Goal: Check status: Check status

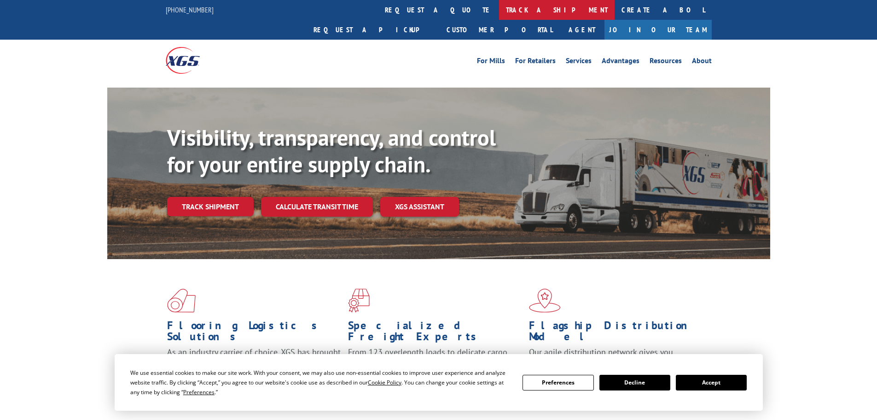
click at [499, 6] on link "track a shipment" at bounding box center [557, 10] width 116 height 20
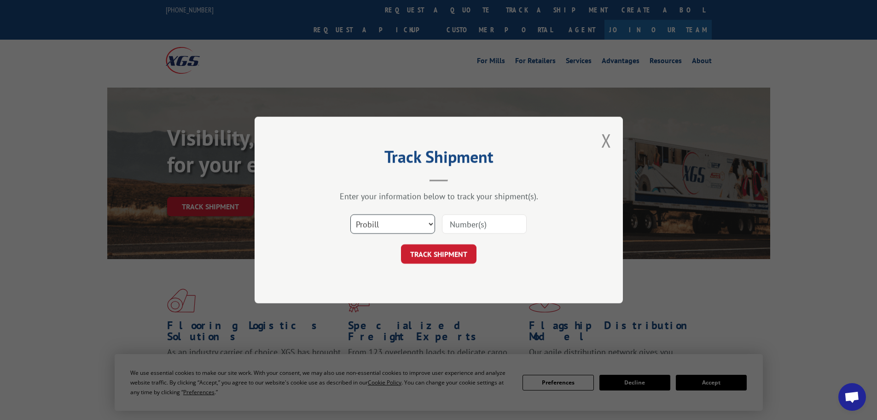
click at [385, 223] on select "Select category... Probill BOL PO" at bounding box center [392, 223] width 85 height 19
select select "po"
click at [350, 214] on select "Select category... Probill BOL PO" at bounding box center [392, 223] width 85 height 19
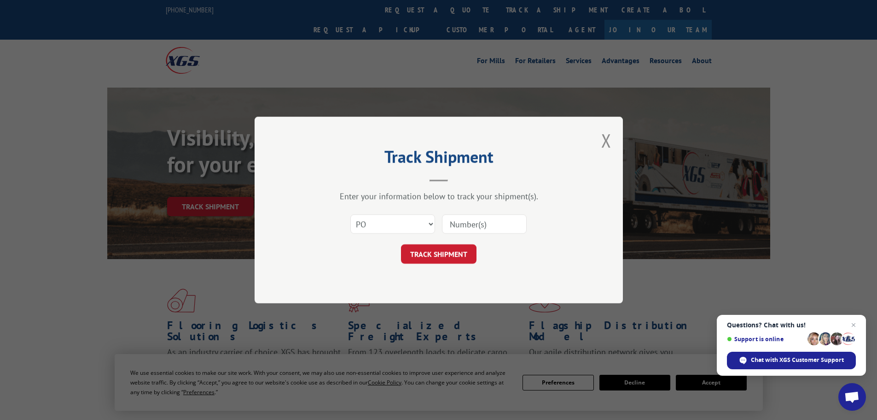
click at [481, 219] on input at bounding box center [484, 223] width 85 height 19
paste input "71536038"
type input "71536038"
click at [439, 259] on button "TRACK SHIPMENT" at bounding box center [439, 253] width 76 height 19
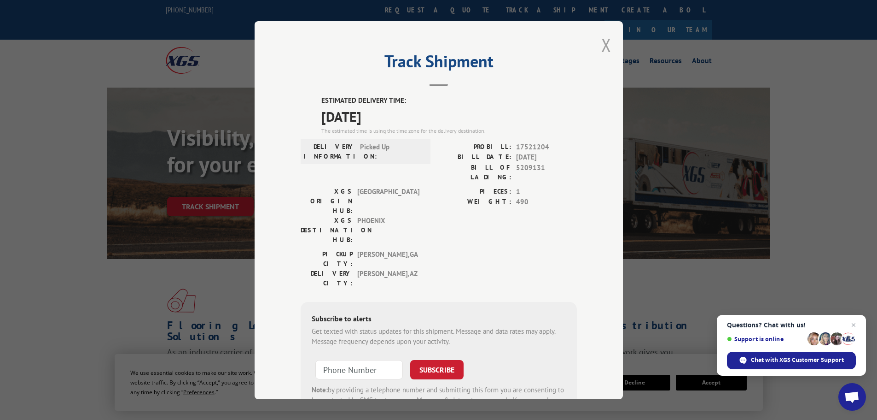
click at [601, 43] on button "Close modal" at bounding box center [606, 45] width 10 height 24
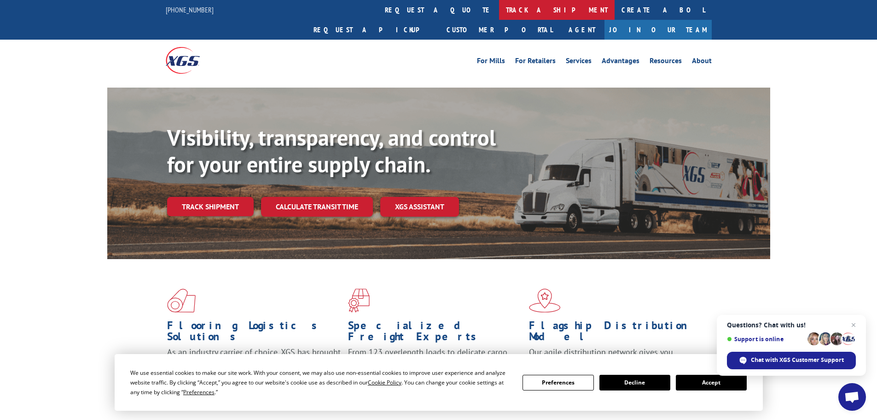
click at [499, 13] on link "track a shipment" at bounding box center [557, 10] width 116 height 20
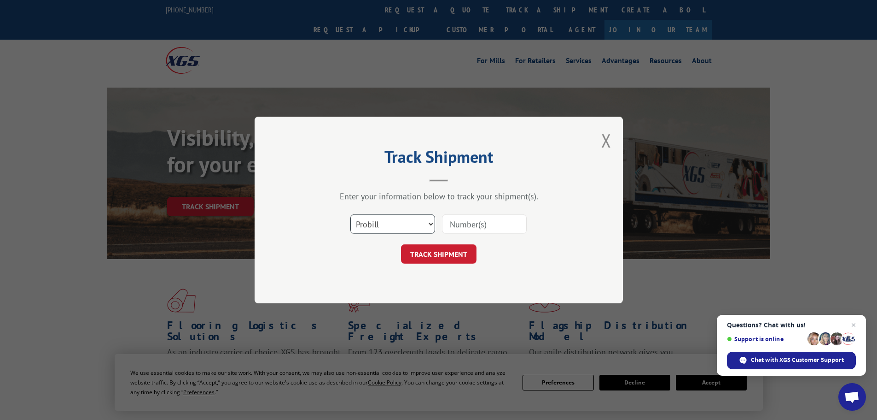
click at [411, 225] on select "Select category... Probill BOL PO" at bounding box center [392, 223] width 85 height 19
select select "po"
click at [350, 214] on select "Select category... Probill BOL PO" at bounding box center [392, 223] width 85 height 19
click at [498, 224] on input at bounding box center [484, 223] width 85 height 19
paste input "PO #71536038"
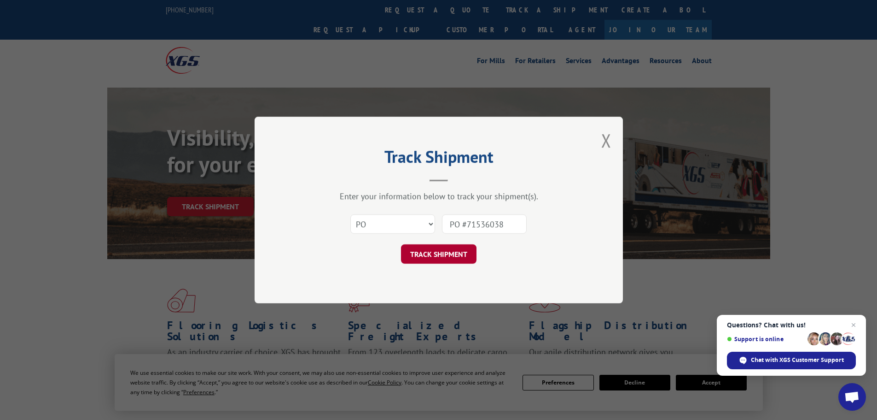
type input "PO #71536038"
click at [440, 257] on button "TRACK SHIPMENT" at bounding box center [439, 253] width 76 height 19
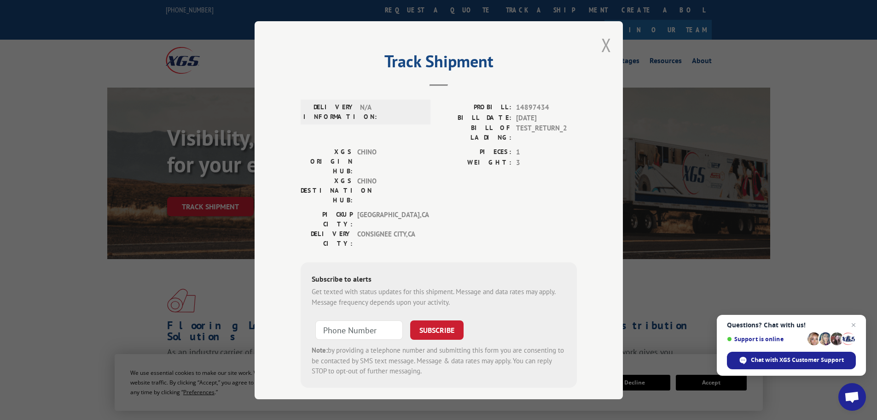
click at [601, 43] on button "Close modal" at bounding box center [606, 45] width 10 height 24
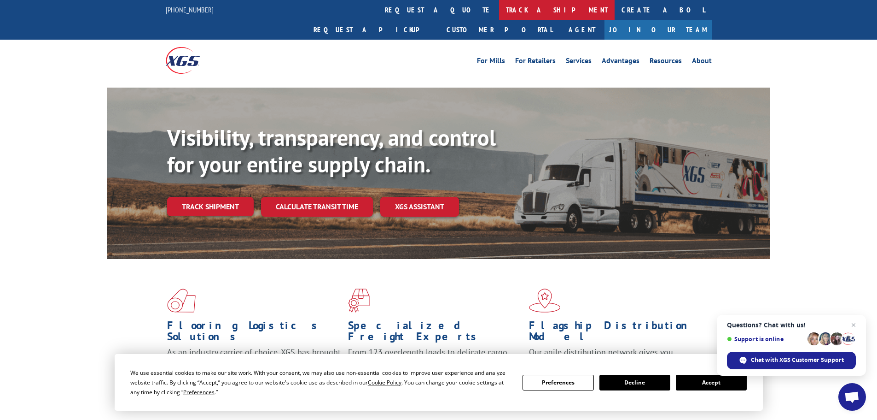
click at [499, 5] on link "track a shipment" at bounding box center [557, 10] width 116 height 20
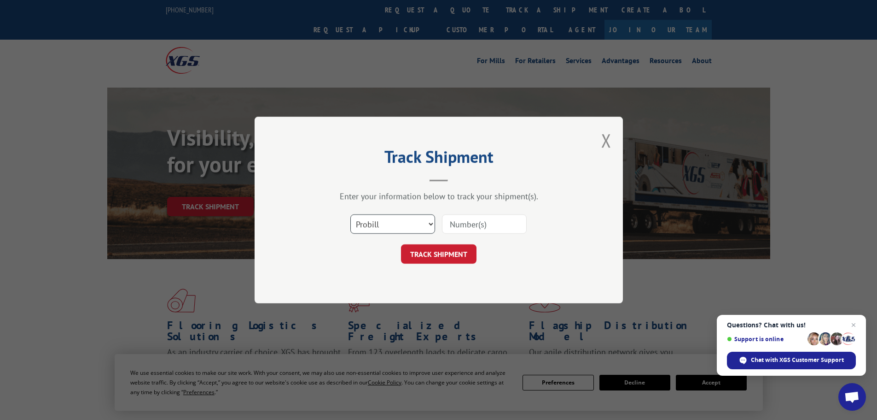
click at [402, 220] on select "Select category... Probill BOL PO" at bounding box center [392, 223] width 85 height 19
select select "po"
click at [350, 214] on select "Select category... Probill BOL PO" at bounding box center [392, 223] width 85 height 19
click at [491, 229] on input at bounding box center [484, 223] width 85 height 19
paste input "71536038"
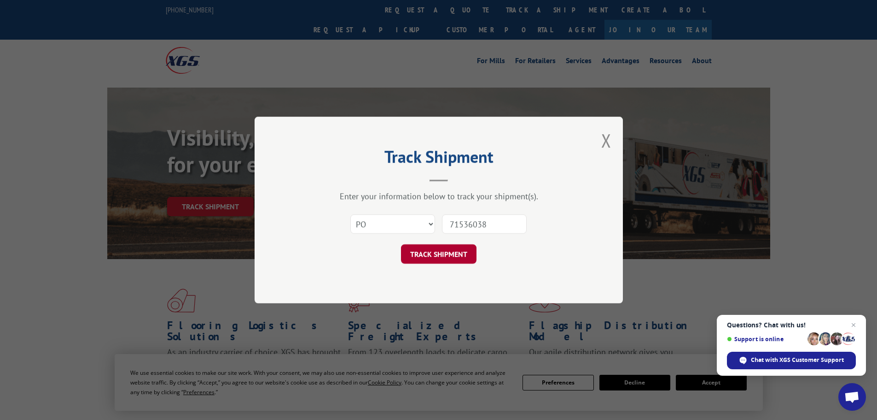
type input "71536038"
click at [420, 255] on button "TRACK SHIPMENT" at bounding box center [439, 253] width 76 height 19
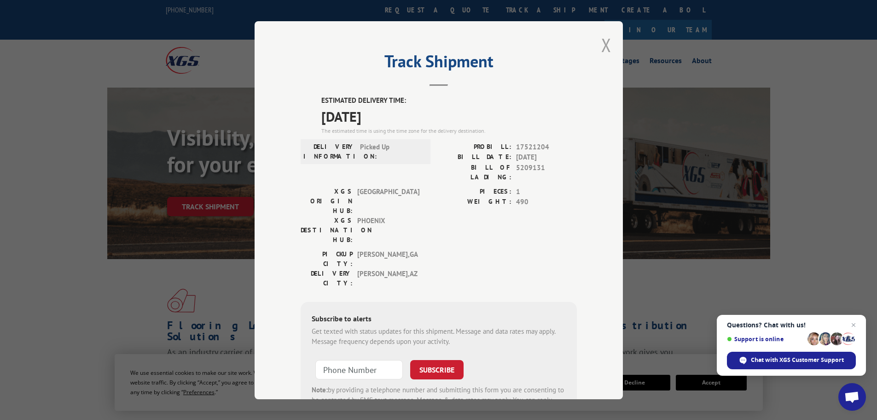
click at [601, 42] on button "Close modal" at bounding box center [606, 45] width 10 height 24
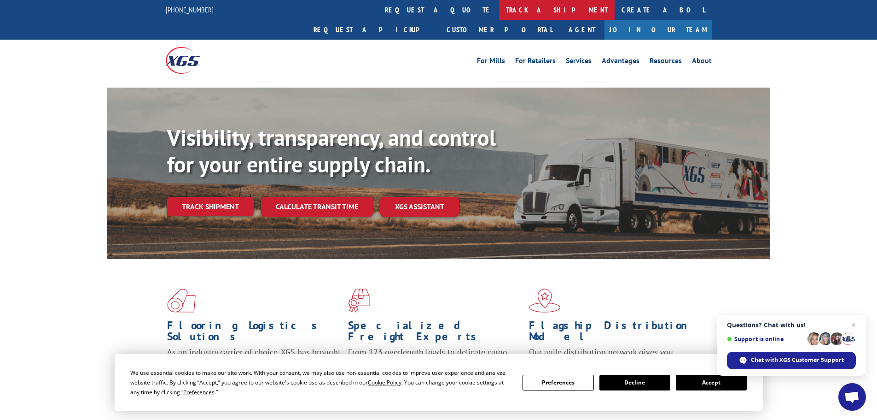
click at [499, 11] on link "track a shipment" at bounding box center [557, 10] width 116 height 20
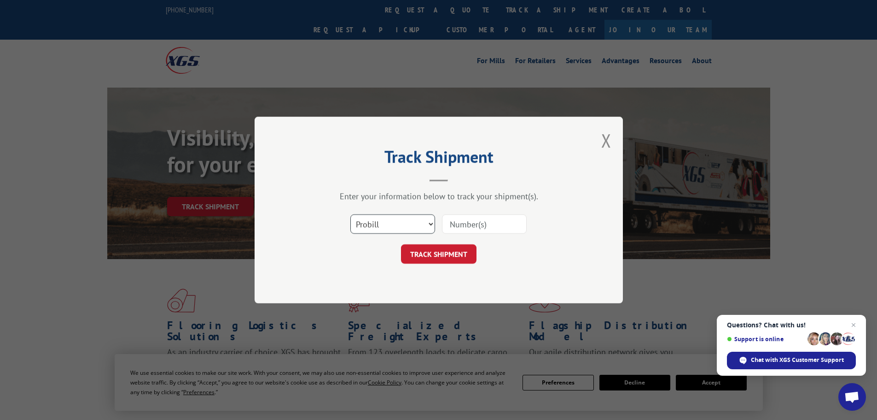
click at [421, 225] on select "Select category... Probill BOL PO" at bounding box center [392, 223] width 85 height 19
select select "po"
click at [350, 214] on select "Select category... Probill BOL PO" at bounding box center [392, 223] width 85 height 19
click at [481, 220] on input at bounding box center [484, 223] width 85 height 19
paste input "71536037"
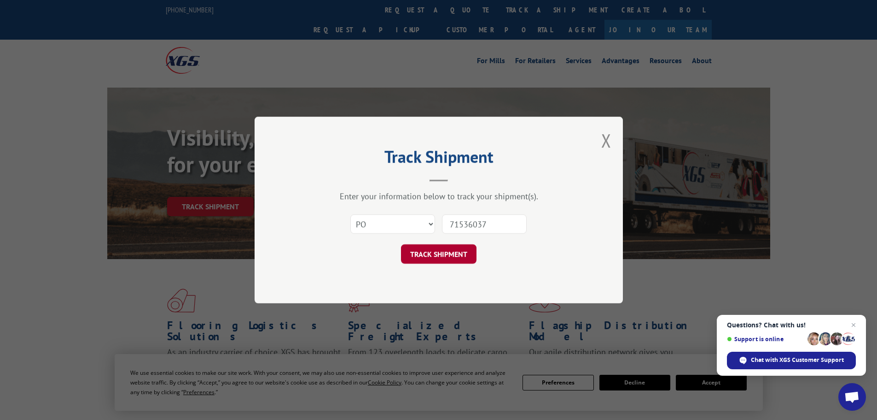
type input "71536037"
click at [427, 259] on button "TRACK SHIPMENT" at bounding box center [439, 253] width 76 height 19
